Goal: Navigation & Orientation: Find specific page/section

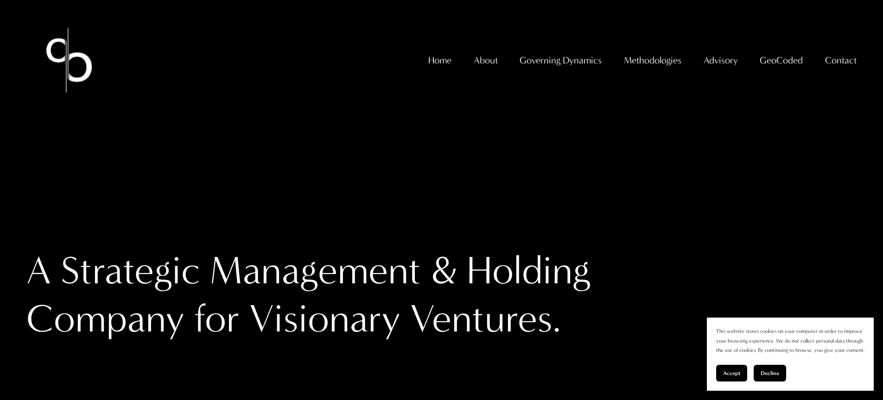
click at [0, 0] on span "GeoCoded - Weekly" at bounding box center [0, 0] width 0 height 0
